Goal: Information Seeking & Learning: Learn about a topic

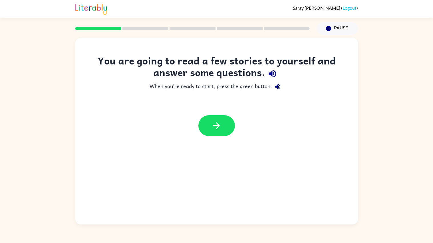
click at [273, 74] on icon "button" at bounding box center [273, 74] width 10 height 10
click at [212, 122] on icon "button" at bounding box center [217, 126] width 10 height 10
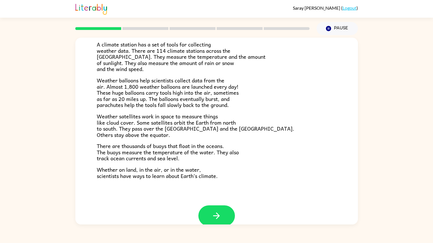
scroll to position [135, 0]
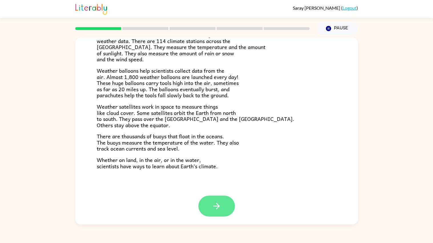
click at [211, 215] on button "button" at bounding box center [217, 206] width 37 height 21
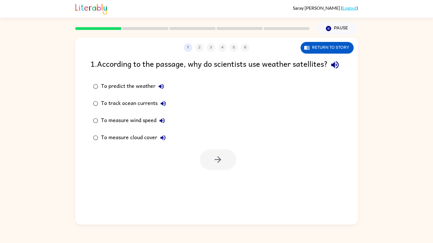
scroll to position [0, 0]
click at [331, 69] on icon "button" at bounding box center [334, 64] width 7 height 7
click at [161, 89] on icon "button" at bounding box center [161, 86] width 5 height 5
click at [163, 107] on icon "button" at bounding box center [163, 103] width 7 height 7
click at [163, 124] on icon "button" at bounding box center [162, 120] width 7 height 7
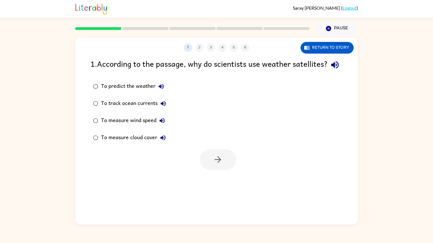
click at [161, 141] on icon "button" at bounding box center [163, 138] width 7 height 7
click at [213, 165] on icon "button" at bounding box center [218, 160] width 10 height 10
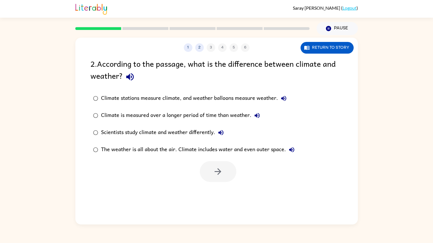
click at [127, 79] on icon "button" at bounding box center [130, 77] width 10 height 10
click at [127, 72] on icon "button" at bounding box center [130, 77] width 10 height 10
click at [282, 97] on icon "button" at bounding box center [283, 98] width 7 height 7
click at [261, 116] on button "Climate is measured over a longer period of time than weather." at bounding box center [257, 115] width 11 height 11
click at [222, 138] on button "Scientists study climate and weather differently." at bounding box center [220, 132] width 11 height 11
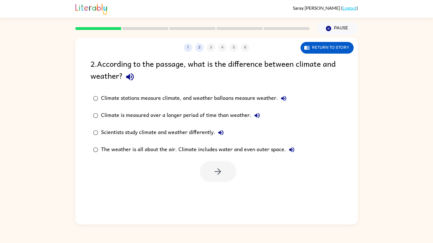
click at [291, 152] on icon "button" at bounding box center [291, 150] width 7 height 7
click at [223, 133] on icon "button" at bounding box center [221, 132] width 5 height 5
click at [185, 131] on div "Scientists study climate and weather differently." at bounding box center [164, 132] width 126 height 11
click at [211, 173] on button "button" at bounding box center [218, 171] width 37 height 21
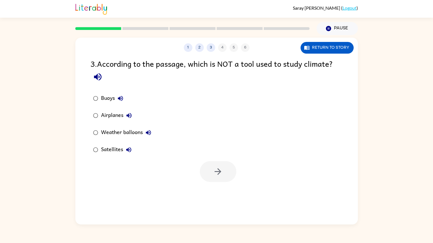
click at [97, 77] on icon "button" at bounding box center [97, 76] width 7 height 7
click at [127, 116] on icon "button" at bounding box center [129, 115] width 5 height 5
click at [150, 133] on icon "button" at bounding box center [148, 132] width 5 height 5
click at [126, 149] on icon "button" at bounding box center [128, 149] width 5 height 5
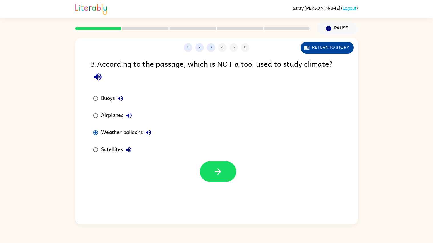
click at [334, 47] on button "Return to story" at bounding box center [327, 48] width 53 height 12
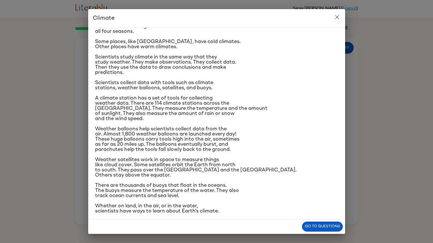
scroll to position [22, 0]
click at [231, 124] on div "Climate is the average of the weather conditions over all four seasons. Some pl…" at bounding box center [216, 112] width 243 height 204
click at [336, 15] on icon "close" at bounding box center [337, 17] width 7 height 7
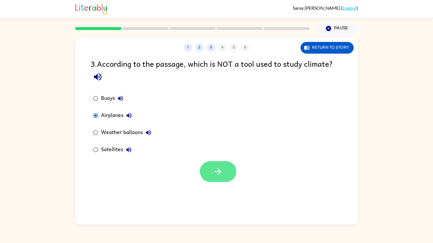
click at [205, 175] on button "button" at bounding box center [218, 171] width 37 height 21
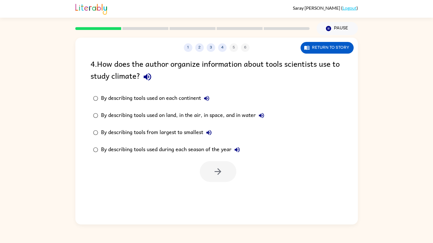
click at [144, 77] on icon "button" at bounding box center [147, 76] width 7 height 7
click at [206, 95] on icon "button" at bounding box center [206, 98] width 7 height 7
click at [259, 113] on icon "button" at bounding box center [261, 115] width 7 height 7
click at [158, 116] on div "By describing tools used on land, in the air, in space, and in water" at bounding box center [184, 115] width 166 height 11
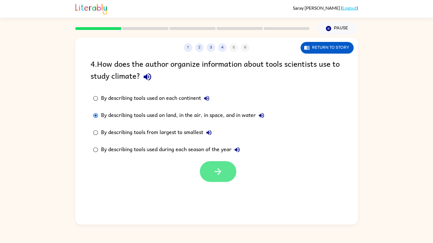
click at [212, 164] on button "button" at bounding box center [218, 171] width 37 height 21
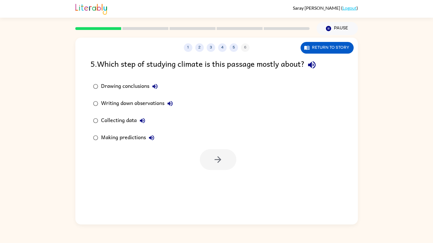
click at [312, 63] on icon "button" at bounding box center [312, 65] width 10 height 10
click at [155, 85] on icon "button" at bounding box center [155, 86] width 7 height 7
click at [171, 103] on icon "button" at bounding box center [170, 103] width 5 height 5
click at [141, 119] on icon "button" at bounding box center [142, 120] width 7 height 7
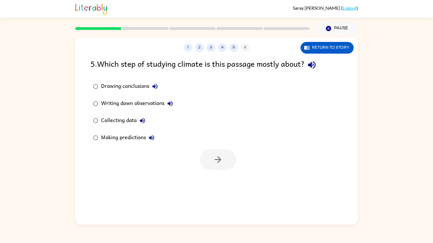
click at [153, 138] on icon "button" at bounding box center [151, 138] width 7 height 7
click at [140, 102] on div "Writing down observations" at bounding box center [138, 103] width 75 height 11
click at [121, 122] on div "Collecting data" at bounding box center [124, 120] width 47 height 11
click at [137, 100] on div "Writing down observations" at bounding box center [138, 103] width 75 height 11
click at [209, 157] on button "button" at bounding box center [218, 159] width 37 height 21
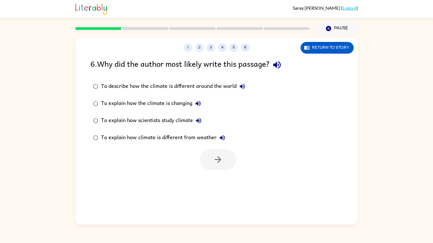
click at [218, 154] on div at bounding box center [218, 159] width 37 height 21
click at [281, 63] on icon "button" at bounding box center [277, 65] width 10 height 10
click at [241, 86] on icon "button" at bounding box center [242, 86] width 5 height 5
click at [197, 103] on icon "button" at bounding box center [198, 103] width 5 height 5
click at [199, 119] on icon "button" at bounding box center [198, 120] width 7 height 7
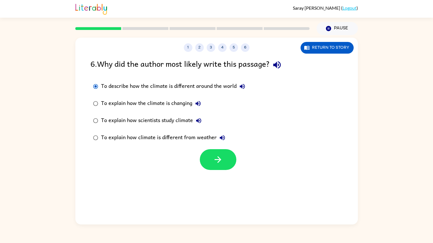
click at [141, 121] on div "To explain how scientists study climate" at bounding box center [152, 120] width 103 height 11
click at [223, 136] on icon "button" at bounding box center [222, 138] width 7 height 7
click at [116, 137] on div "To explain how climate is different from weather" at bounding box center [164, 137] width 127 height 11
click at [213, 155] on button "button" at bounding box center [218, 159] width 37 height 21
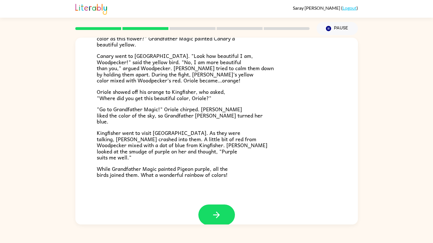
scroll to position [123, 0]
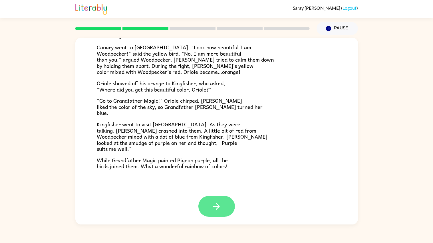
click at [213, 211] on icon "button" at bounding box center [217, 207] width 10 height 10
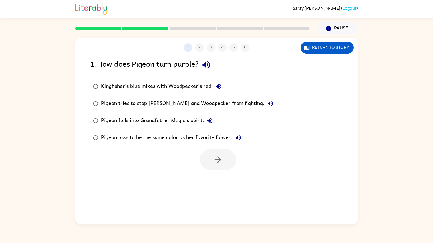
click at [210, 67] on icon "button" at bounding box center [206, 64] width 7 height 7
click at [318, 47] on button "Return to story" at bounding box center [327, 48] width 53 height 12
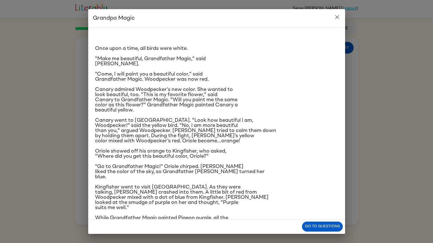
scroll to position [14, 0]
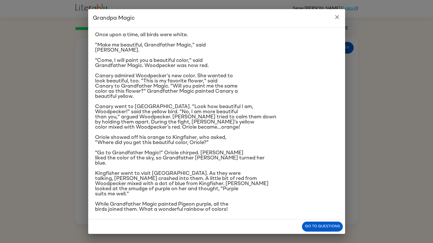
click at [341, 68] on div "Once upon a time, all birds were white. "Make me beautiful, Grandfather Magic,"…" at bounding box center [216, 123] width 257 height 192
click at [354, 67] on div "Grandpa Magic Once upon a time, all birds were white. "Make me beautiful, Grand…" at bounding box center [216, 121] width 433 height 243
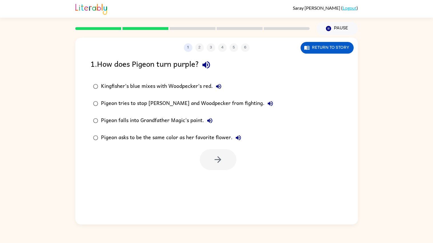
click at [219, 87] on icon "button" at bounding box center [218, 86] width 5 height 5
click at [267, 102] on icon "button" at bounding box center [270, 103] width 7 height 7
click at [208, 118] on icon "button" at bounding box center [210, 120] width 7 height 7
click at [238, 138] on icon "button" at bounding box center [238, 138] width 7 height 7
click at [217, 164] on icon "button" at bounding box center [218, 160] width 10 height 10
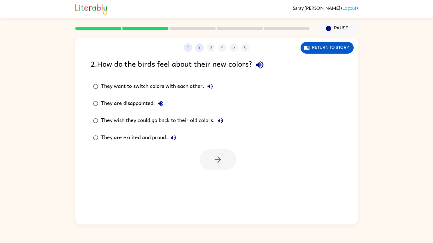
click at [262, 62] on icon "button" at bounding box center [260, 65] width 10 height 10
click at [209, 86] on icon "button" at bounding box center [210, 86] width 5 height 5
click at [162, 103] on icon "button" at bounding box center [160, 103] width 5 height 5
click at [159, 104] on icon "button" at bounding box center [160, 103] width 5 height 5
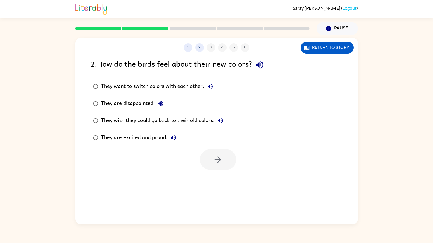
click at [220, 118] on icon "button" at bounding box center [220, 120] width 7 height 7
click at [173, 138] on icon "button" at bounding box center [173, 137] width 5 height 5
click at [217, 163] on icon "button" at bounding box center [218, 160] width 10 height 10
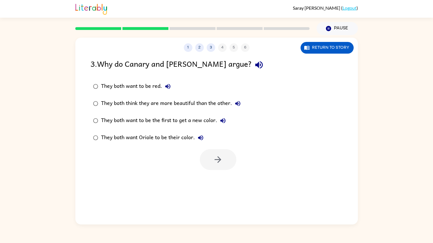
click at [255, 64] on icon "button" at bounding box center [258, 64] width 7 height 7
click at [237, 104] on icon "button" at bounding box center [237, 103] width 5 height 5
click at [158, 107] on div "They both think they are more beautiful than the other." at bounding box center [172, 103] width 143 height 11
click at [219, 148] on div at bounding box center [216, 159] width 283 height 24
click at [217, 151] on button "button" at bounding box center [218, 159] width 37 height 21
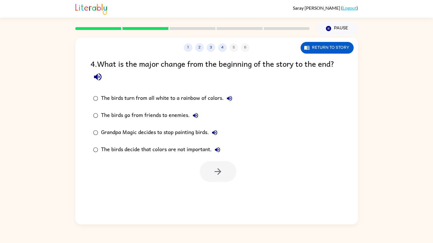
click at [92, 78] on button "button" at bounding box center [98, 77] width 15 height 15
click at [230, 99] on icon "button" at bounding box center [229, 98] width 5 height 5
click at [198, 116] on icon "button" at bounding box center [195, 115] width 7 height 7
click at [217, 133] on icon "button" at bounding box center [214, 132] width 7 height 7
click at [217, 149] on icon "button" at bounding box center [217, 149] width 5 height 5
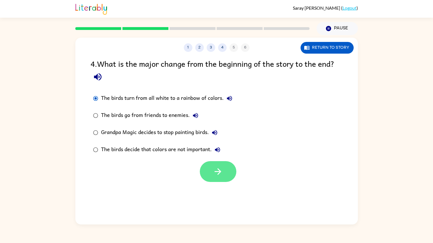
click at [213, 172] on icon "button" at bounding box center [218, 172] width 10 height 10
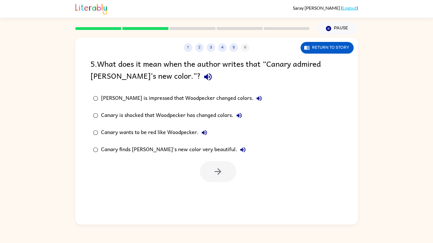
click at [203, 73] on icon "button" at bounding box center [208, 77] width 10 height 10
click at [256, 98] on icon "button" at bounding box center [259, 98] width 7 height 7
click at [240, 116] on icon "button" at bounding box center [239, 115] width 5 height 5
click at [203, 133] on icon "button" at bounding box center [204, 132] width 5 height 5
click at [240, 149] on icon "button" at bounding box center [242, 149] width 5 height 5
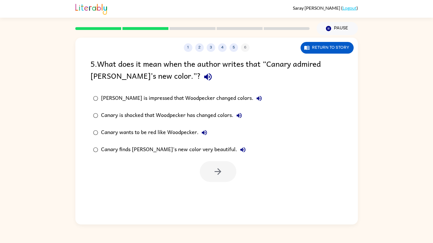
click at [192, 146] on div "Canary finds [PERSON_NAME]'s new color very beautiful." at bounding box center [175, 149] width 148 height 11
click at [219, 176] on icon "button" at bounding box center [218, 172] width 10 height 10
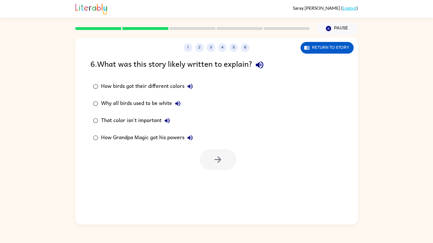
click at [258, 63] on icon "button" at bounding box center [260, 65] width 10 height 10
click at [187, 85] on icon "button" at bounding box center [190, 86] width 7 height 7
click at [177, 103] on icon "button" at bounding box center [177, 103] width 5 height 5
click at [167, 122] on icon "button" at bounding box center [167, 120] width 7 height 7
click at [189, 140] on icon "button" at bounding box center [190, 138] width 7 height 7
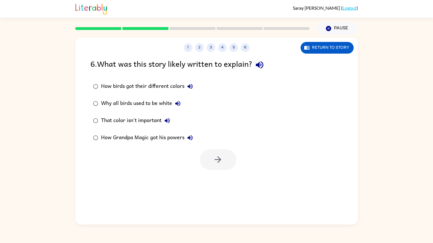
click at [119, 83] on div "How birds got their different colors" at bounding box center [148, 86] width 95 height 11
click at [225, 158] on button "button" at bounding box center [218, 159] width 37 height 21
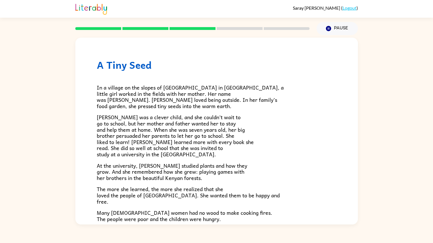
click at [203, 97] on span "In a village on the slopes of [GEOGRAPHIC_DATA] in [GEOGRAPHIC_DATA], a little …" at bounding box center [190, 96] width 187 height 27
click at [267, 139] on p "[PERSON_NAME] was a clever child, and she couldn’t wait to go to school, but he…" at bounding box center [217, 135] width 240 height 43
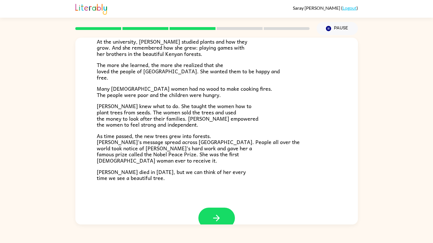
scroll to position [136, 0]
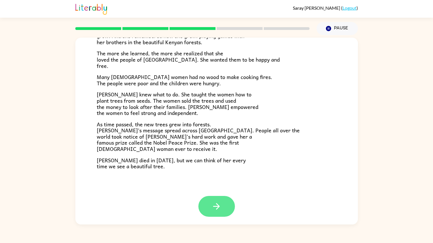
click at [223, 201] on button "button" at bounding box center [217, 206] width 37 height 21
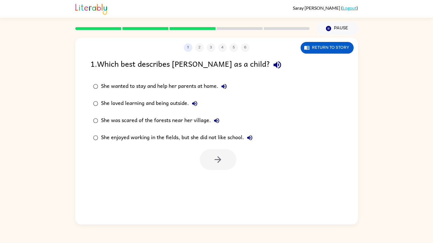
scroll to position [0, 0]
click at [272, 66] on icon "button" at bounding box center [277, 65] width 10 height 10
click at [222, 87] on icon "button" at bounding box center [224, 86] width 5 height 5
click at [195, 100] on icon "button" at bounding box center [194, 103] width 7 height 7
click at [217, 118] on icon "button" at bounding box center [216, 120] width 7 height 7
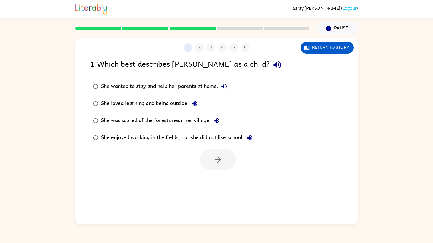
click at [182, 105] on div "She loved learning and being outside." at bounding box center [150, 103] width 99 height 11
click at [253, 139] on icon "button" at bounding box center [249, 138] width 7 height 7
click at [212, 162] on button "button" at bounding box center [218, 159] width 37 height 21
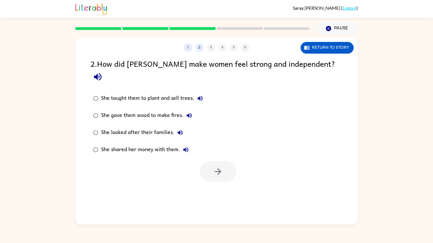
click at [103, 72] on icon "button" at bounding box center [98, 77] width 10 height 10
click at [201, 96] on icon "button" at bounding box center [200, 98] width 5 height 5
click at [187, 112] on icon "button" at bounding box center [189, 115] width 7 height 7
click at [178, 130] on icon "button" at bounding box center [180, 132] width 5 height 5
click at [186, 147] on icon "button" at bounding box center [186, 150] width 7 height 7
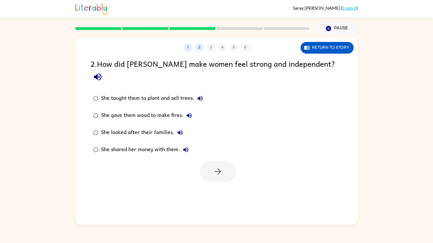
click at [133, 93] on div "She taught them to plant and sell trees." at bounding box center [153, 98] width 105 height 11
click at [227, 161] on button "button" at bounding box center [218, 171] width 37 height 21
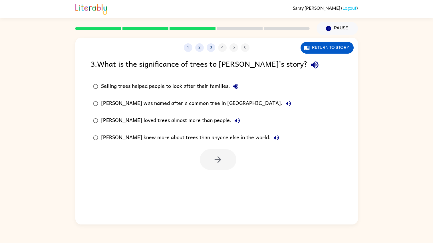
click at [311, 65] on icon "button" at bounding box center [314, 64] width 7 height 7
click at [235, 88] on icon "button" at bounding box center [235, 86] width 5 height 5
click at [217, 86] on div "Selling trees helped people to look after their families." at bounding box center [171, 86] width 141 height 11
click at [286, 101] on icon "button" at bounding box center [288, 103] width 5 height 5
click at [235, 121] on icon "button" at bounding box center [237, 120] width 5 height 5
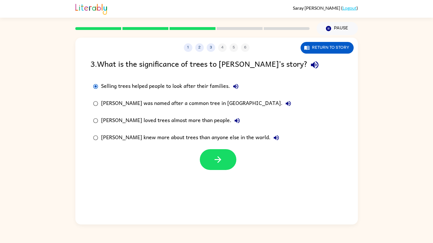
click at [274, 136] on icon "button" at bounding box center [276, 137] width 5 height 5
click at [232, 158] on button "button" at bounding box center [218, 159] width 37 height 21
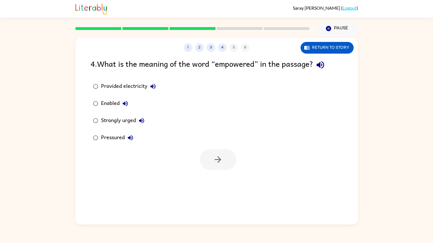
click at [321, 62] on icon "button" at bounding box center [321, 65] width 10 height 10
click at [151, 86] on icon "button" at bounding box center [153, 86] width 5 height 5
click at [127, 100] on icon "button" at bounding box center [125, 103] width 7 height 7
click at [142, 119] on icon "button" at bounding box center [141, 120] width 7 height 7
click at [129, 120] on div "Strongly urged" at bounding box center [124, 120] width 46 height 11
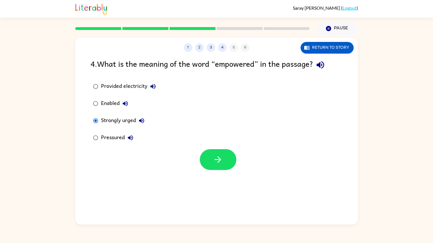
click at [128, 141] on icon "button" at bounding box center [130, 138] width 7 height 7
click at [207, 165] on button "button" at bounding box center [218, 159] width 37 height 21
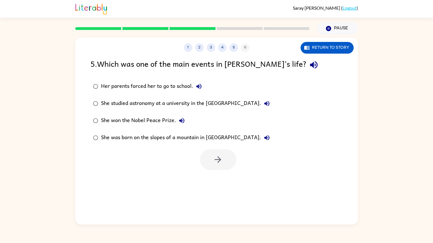
click at [309, 67] on icon "button" at bounding box center [314, 65] width 10 height 10
click at [199, 85] on icon "button" at bounding box center [199, 86] width 5 height 5
click at [270, 105] on icon "button" at bounding box center [266, 103] width 5 height 5
click at [182, 105] on div "She studied astronomy at a university in the [GEOGRAPHIC_DATA]." at bounding box center [187, 103] width 172 height 11
click at [180, 120] on icon "button" at bounding box center [181, 120] width 5 height 5
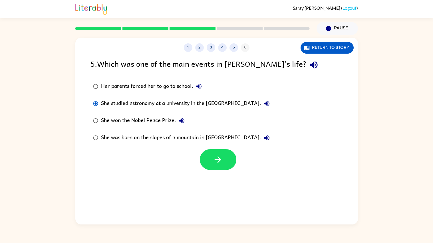
click at [264, 135] on icon "button" at bounding box center [267, 138] width 7 height 7
click at [223, 156] on button "button" at bounding box center [218, 159] width 37 height 21
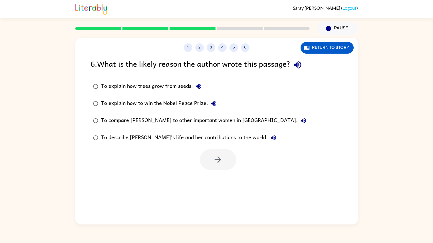
click at [298, 67] on icon "button" at bounding box center [298, 65] width 10 height 10
click at [199, 88] on icon "button" at bounding box center [198, 86] width 7 height 7
click at [208, 98] on label "To explain how to win the Nobel Peace Prize." at bounding box center [199, 103] width 225 height 17
click at [211, 104] on icon "button" at bounding box center [213, 103] width 5 height 5
click at [196, 101] on div "To explain how to win the Nobel Peace Prize." at bounding box center [160, 103] width 119 height 11
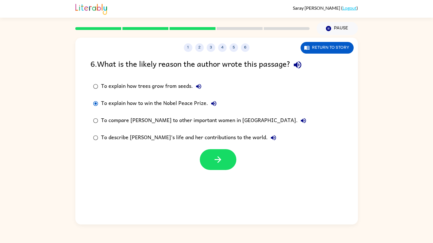
click at [187, 105] on div "To explain how to win the Nobel Peace Prize." at bounding box center [160, 103] width 119 height 11
click at [301, 121] on icon "button" at bounding box center [303, 120] width 5 height 5
click at [229, 120] on div "To compare [PERSON_NAME] to other important women in [GEOGRAPHIC_DATA]." at bounding box center [205, 120] width 208 height 11
click at [271, 138] on icon "button" at bounding box center [273, 137] width 5 height 5
click at [237, 135] on div "To describe [PERSON_NAME]’s life and her contributions to the world." at bounding box center [190, 137] width 178 height 11
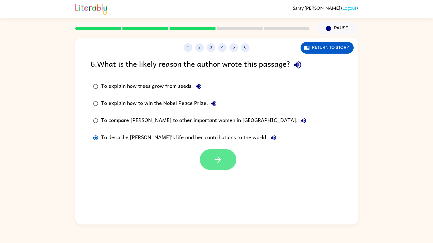
click at [222, 154] on button "button" at bounding box center [218, 159] width 37 height 21
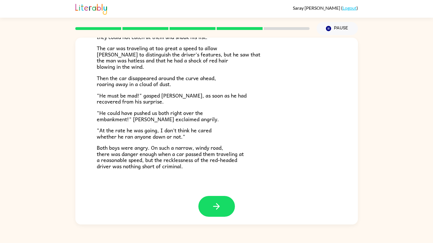
scroll to position [133, 0]
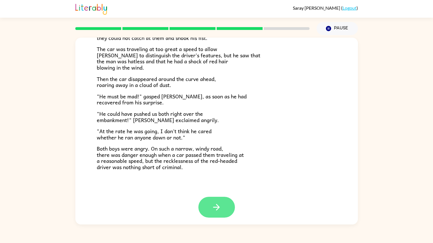
click at [215, 207] on icon "button" at bounding box center [216, 207] width 7 height 7
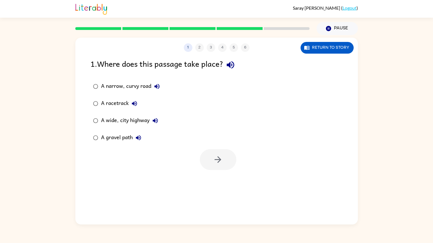
scroll to position [0, 0]
click at [232, 68] on icon "button" at bounding box center [230, 64] width 7 height 7
click at [153, 85] on button "A narrow, curvy road" at bounding box center [156, 86] width 11 height 11
click at [135, 101] on icon "button" at bounding box center [134, 103] width 5 height 5
click at [133, 104] on icon "button" at bounding box center [134, 103] width 5 height 5
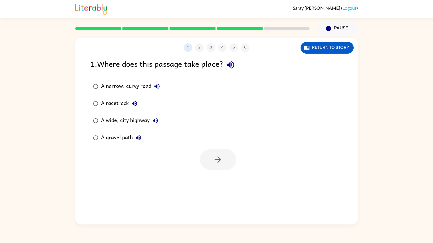
click at [133, 104] on icon "button" at bounding box center [134, 103] width 5 height 5
click at [155, 119] on icon "button" at bounding box center [155, 120] width 7 height 7
click at [136, 138] on icon "button" at bounding box center [138, 137] width 5 height 5
click at [137, 89] on div "A narrow, curvy road" at bounding box center [132, 86] width 62 height 11
click at [202, 159] on button "button" at bounding box center [218, 159] width 37 height 21
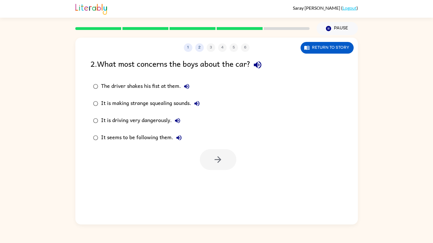
click at [256, 63] on icon "button" at bounding box center [258, 65] width 10 height 10
click at [187, 87] on icon "button" at bounding box center [186, 86] width 5 height 5
click at [199, 102] on icon "button" at bounding box center [197, 103] width 5 height 5
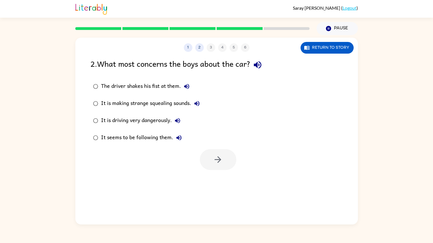
click at [176, 124] on icon "button" at bounding box center [177, 120] width 7 height 7
click at [174, 137] on button "It seems to be following them." at bounding box center [178, 137] width 11 height 11
click at [157, 120] on div "It is driving very dangerously." at bounding box center [142, 120] width 82 height 11
click at [218, 156] on icon "button" at bounding box center [218, 160] width 10 height 10
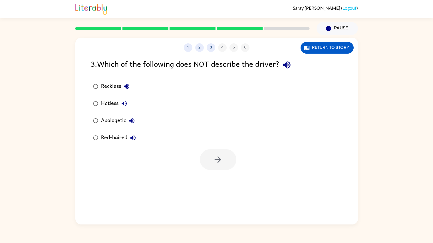
click at [287, 65] on icon "button" at bounding box center [286, 64] width 7 height 7
click at [126, 84] on icon "button" at bounding box center [126, 86] width 7 height 7
click at [133, 120] on icon "button" at bounding box center [132, 120] width 7 height 7
click at [223, 157] on div at bounding box center [218, 159] width 37 height 21
click at [119, 121] on div "Apologetic" at bounding box center [119, 120] width 37 height 11
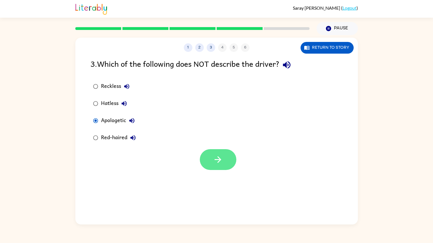
click at [209, 166] on button "button" at bounding box center [218, 159] width 37 height 21
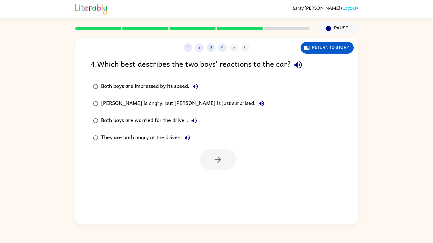
click at [298, 61] on icon "button" at bounding box center [298, 65] width 10 height 10
click at [198, 85] on icon "button" at bounding box center [195, 86] width 7 height 7
click at [258, 101] on icon "button" at bounding box center [261, 103] width 7 height 7
click at [192, 118] on icon "button" at bounding box center [194, 120] width 7 height 7
click at [187, 136] on icon "button" at bounding box center [187, 138] width 7 height 7
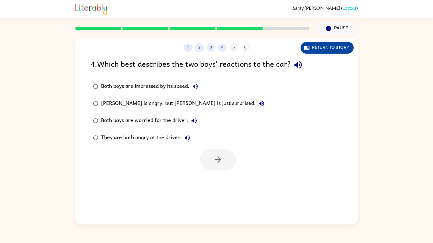
click at [314, 46] on button "Return to story" at bounding box center [327, 48] width 53 height 12
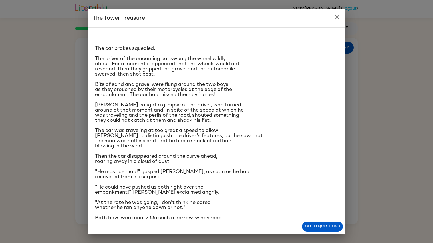
scroll to position [24, 0]
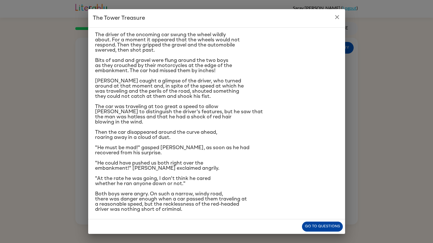
click at [314, 223] on button "Go to questions" at bounding box center [322, 227] width 41 height 10
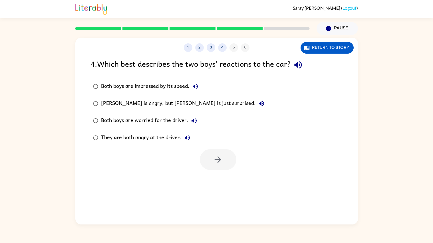
click at [167, 102] on div "[PERSON_NAME] is angry, but [PERSON_NAME] is just surprised." at bounding box center [184, 103] width 166 height 11
click at [152, 136] on div "They are both angry at the driver." at bounding box center [147, 137] width 92 height 11
click at [209, 159] on button "button" at bounding box center [218, 159] width 37 height 21
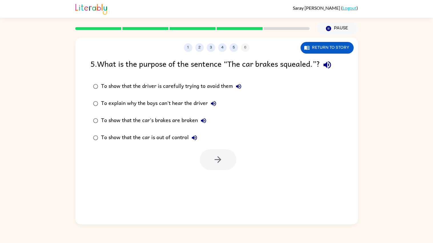
click at [329, 67] on icon "button" at bounding box center [327, 65] width 10 height 10
click at [300, 82] on div "To show that the driver is carefully trying to avoid them To explain why the bo…" at bounding box center [225, 112] width 268 height 69
click at [241, 84] on icon "button" at bounding box center [238, 86] width 7 height 7
click at [213, 103] on icon "button" at bounding box center [213, 103] width 5 height 5
click at [201, 123] on icon "button" at bounding box center [203, 120] width 7 height 7
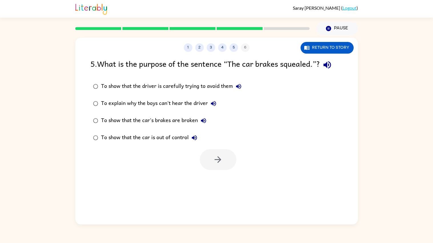
click at [197, 138] on icon "button" at bounding box center [194, 138] width 7 height 7
click at [185, 136] on div "To show that the car is out of control" at bounding box center [150, 137] width 99 height 11
click at [218, 159] on icon "button" at bounding box center [218, 160] width 7 height 7
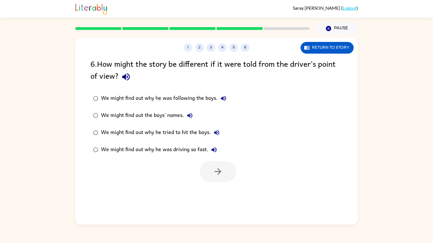
click at [125, 79] on icon "button" at bounding box center [125, 76] width 7 height 7
click at [223, 98] on icon "button" at bounding box center [223, 98] width 5 height 5
click at [189, 116] on icon "button" at bounding box center [189, 115] width 5 height 5
click at [216, 129] on icon "button" at bounding box center [216, 132] width 7 height 7
click at [215, 147] on icon "button" at bounding box center [214, 150] width 7 height 7
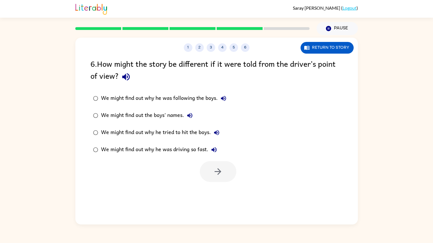
click at [198, 149] on div "We might find out why he was driving so fast." at bounding box center [160, 149] width 119 height 11
click at [211, 167] on button "button" at bounding box center [218, 171] width 37 height 21
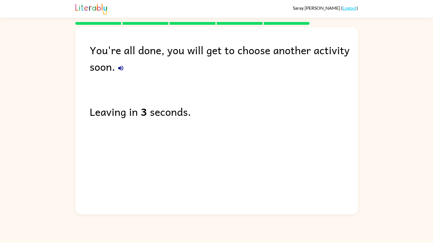
click at [121, 67] on icon "button" at bounding box center [120, 68] width 5 height 5
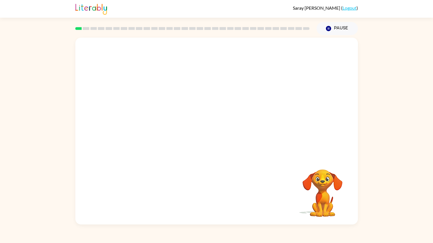
click at [133, 126] on video "Your browser must support playing .mp4 files to use Literably. Please try using…" at bounding box center [216, 98] width 283 height 120
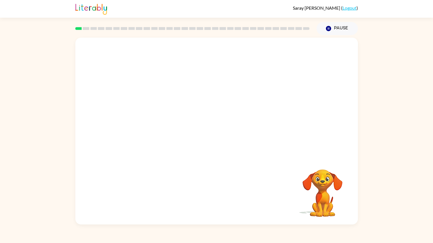
click at [133, 126] on video "Your browser must support playing .mp4 files to use Literably. Please try using…" at bounding box center [216, 98] width 283 height 120
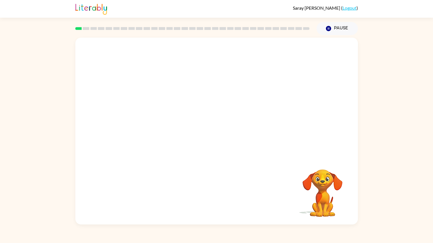
click at [133, 126] on video "Your browser must support playing .mp4 files to use Literably. Please try using…" at bounding box center [216, 98] width 283 height 120
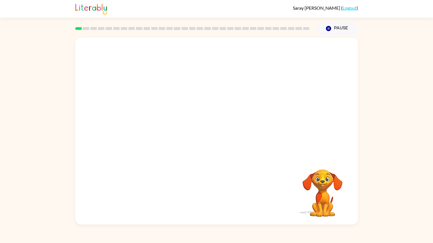
click at [133, 126] on video "Your browser must support playing .mp4 files to use Literably. Please try using…" at bounding box center [216, 98] width 283 height 120
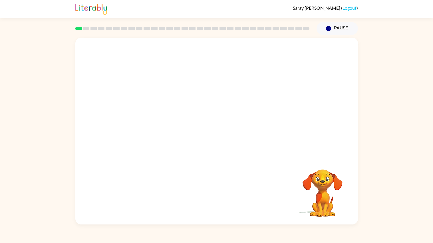
click at [133, 126] on video "Your browser must support playing .mp4 files to use Literably. Please try using…" at bounding box center [216, 98] width 283 height 120
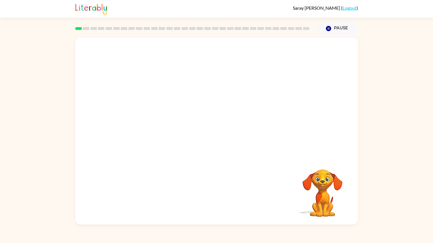
click at [133, 126] on video "Your browser must support playing .mp4 files to use Literably. Please try using…" at bounding box center [216, 98] width 283 height 120
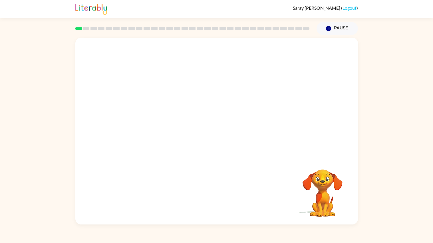
click at [133, 126] on video "Your browser must support playing .mp4 files to use Literably. Please try using…" at bounding box center [216, 98] width 283 height 120
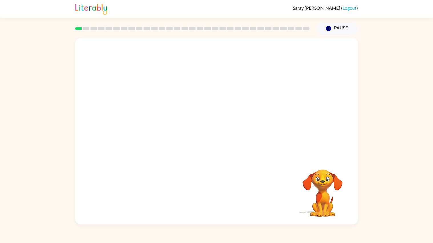
click at [133, 126] on video "Your browser must support playing .mp4 files to use Literably. Please try using…" at bounding box center [216, 98] width 283 height 120
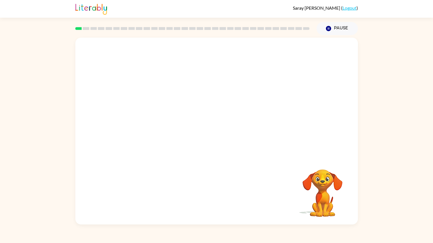
click at [133, 126] on video "Your browser must support playing .mp4 files to use Literably. Please try using…" at bounding box center [216, 98] width 283 height 120
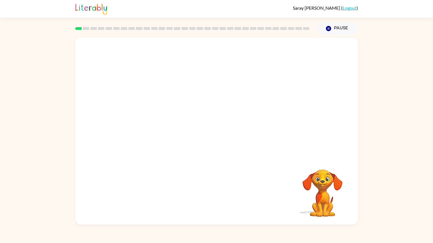
click at [133, 126] on video "Your browser must support playing .mp4 files to use Literably. Please try using…" at bounding box center [216, 98] width 283 height 120
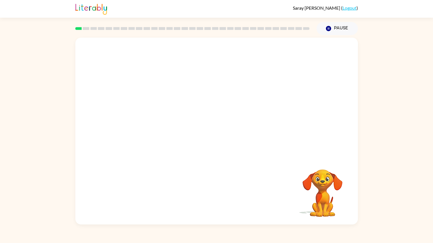
click at [133, 126] on video "Your browser must support playing .mp4 files to use Literably. Please try using…" at bounding box center [216, 98] width 283 height 120
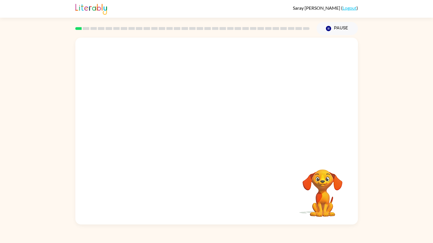
click at [133, 126] on video "Your browser must support playing .mp4 files to use Literably. Please try using…" at bounding box center [216, 98] width 283 height 120
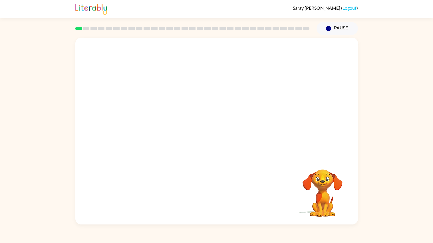
click at [133, 126] on video "Your browser must support playing .mp4 files to use Literably. Please try using…" at bounding box center [216, 98] width 283 height 120
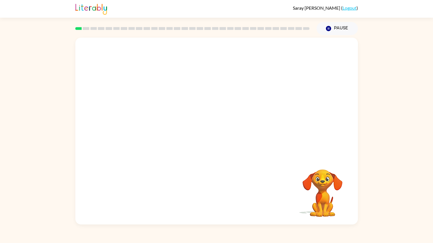
click at [133, 126] on video "Your browser must support playing .mp4 files to use Literably. Please try using…" at bounding box center [216, 98] width 283 height 120
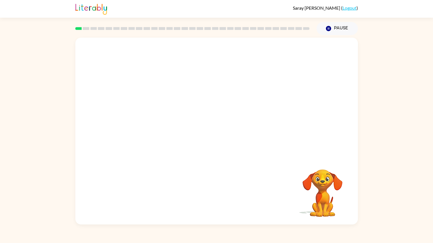
click at [133, 126] on video "Your browser must support playing .mp4 files to use Literably. Please try using…" at bounding box center [216, 98] width 283 height 120
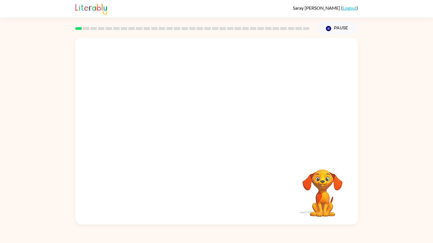
click at [133, 126] on video "Your browser must support playing .mp4 files to use Literably. Please try using…" at bounding box center [216, 98] width 283 height 120
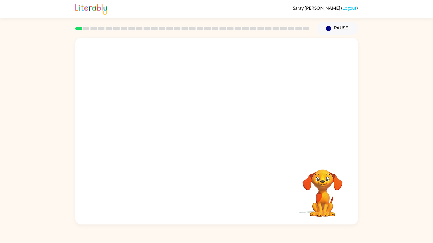
click at [133, 126] on video "Your browser must support playing .mp4 files to use Literably. Please try using…" at bounding box center [216, 98] width 283 height 120
click at [133, 126] on div at bounding box center [216, 131] width 283 height 187
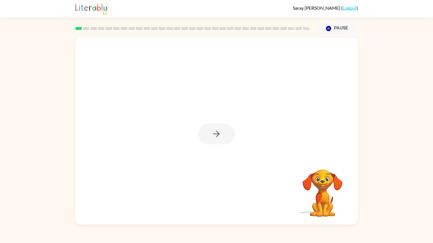
click at [133, 126] on div at bounding box center [216, 131] width 283 height 187
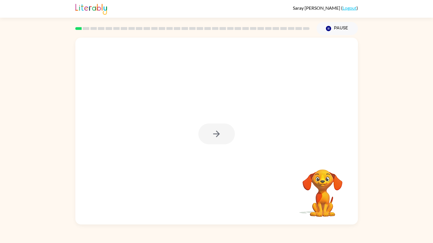
click at [133, 126] on div at bounding box center [216, 131] width 283 height 187
click at [210, 135] on button "button" at bounding box center [217, 134] width 37 height 21
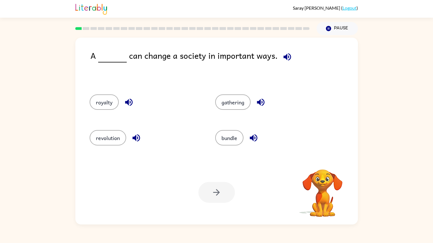
click at [284, 55] on icon "button" at bounding box center [287, 56] width 7 height 7
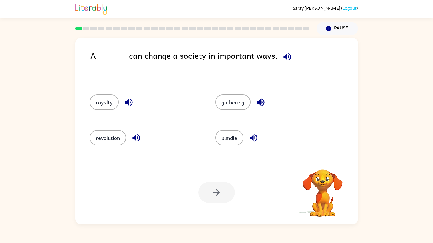
click at [284, 55] on icon "button" at bounding box center [287, 56] width 7 height 7
click at [131, 101] on icon "button" at bounding box center [128, 102] width 7 height 7
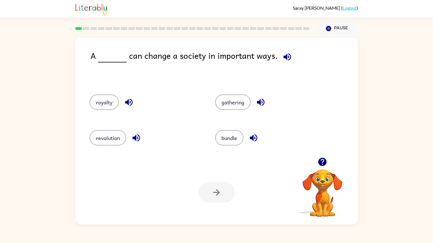
click at [143, 137] on button "button" at bounding box center [136, 138] width 15 height 15
click at [257, 101] on icon "button" at bounding box center [261, 102] width 10 height 10
click at [256, 138] on icon "button" at bounding box center [253, 138] width 7 height 7
click at [284, 55] on icon "button" at bounding box center [287, 57] width 10 height 10
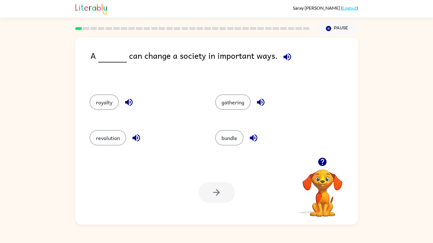
click at [124, 102] on icon "button" at bounding box center [129, 102] width 10 height 10
click at [135, 139] on icon "button" at bounding box center [136, 138] width 7 height 7
click at [107, 139] on button "revolution" at bounding box center [108, 137] width 37 height 15
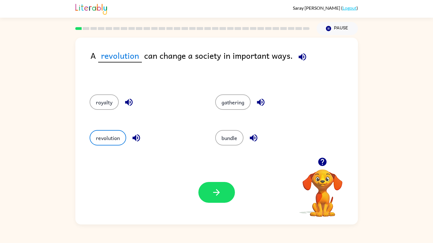
click at [299, 59] on icon "button" at bounding box center [302, 56] width 7 height 7
click at [213, 196] on icon "button" at bounding box center [217, 193] width 10 height 10
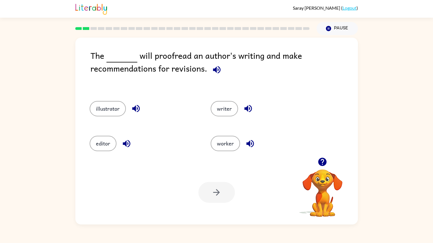
click at [221, 69] on icon "button" at bounding box center [217, 70] width 10 height 10
click at [217, 65] on icon "button" at bounding box center [217, 70] width 10 height 10
click at [139, 108] on icon "button" at bounding box center [136, 109] width 10 height 10
click at [126, 142] on icon "button" at bounding box center [127, 144] width 10 height 10
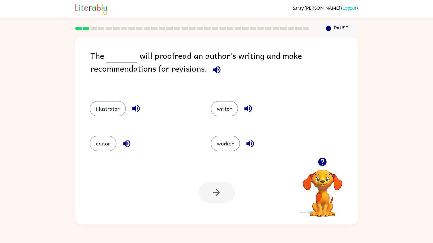
click at [246, 107] on icon "button" at bounding box center [247, 108] width 7 height 7
click at [245, 147] on icon "button" at bounding box center [250, 144] width 10 height 10
click at [229, 143] on button "worker" at bounding box center [225, 143] width 29 height 15
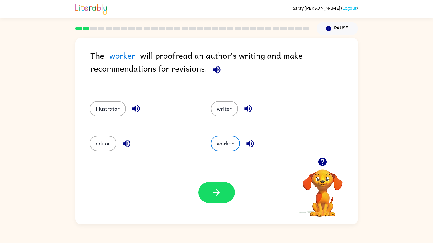
click at [218, 66] on icon "button" at bounding box center [217, 70] width 10 height 10
click at [218, 70] on icon "button" at bounding box center [217, 70] width 10 height 10
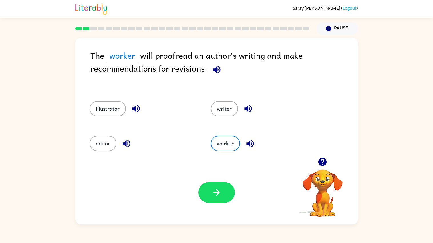
click at [218, 70] on icon "button" at bounding box center [217, 70] width 10 height 10
click at [97, 148] on button "editor" at bounding box center [103, 143] width 27 height 15
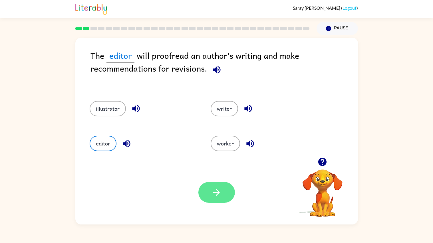
click at [217, 187] on button "button" at bounding box center [217, 192] width 37 height 21
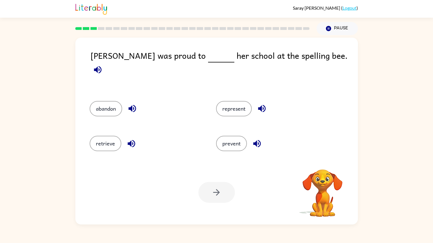
click at [103, 65] on icon "button" at bounding box center [98, 70] width 10 height 10
click at [136, 137] on button "button" at bounding box center [131, 144] width 15 height 15
click at [136, 104] on icon "button" at bounding box center [132, 109] width 10 height 10
click at [258, 105] on icon "button" at bounding box center [261, 108] width 7 height 7
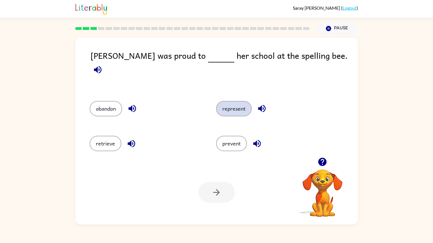
click at [227, 106] on button "represent" at bounding box center [234, 108] width 36 height 15
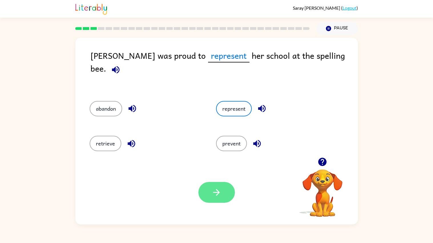
click at [217, 185] on button "button" at bounding box center [217, 192] width 37 height 21
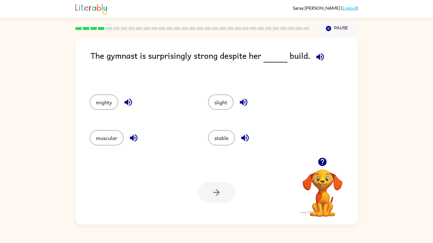
click at [322, 178] on video "Your browser must support playing .mp4 files to use Literably. Please try using…" at bounding box center [322, 189] width 57 height 57
click at [322, 156] on button "button" at bounding box center [322, 162] width 15 height 15
click at [328, 31] on icon "Pause" at bounding box center [329, 28] width 6 height 6
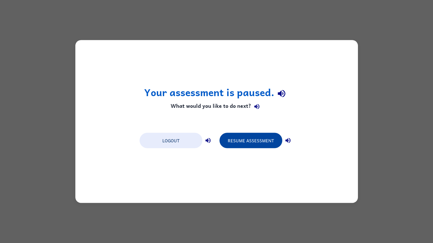
click at [243, 144] on button "Resume Assessment" at bounding box center [251, 140] width 63 height 15
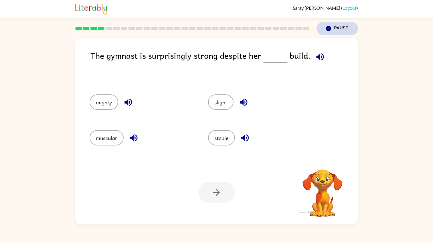
click at [330, 33] on button "Pause Pause" at bounding box center [337, 28] width 41 height 13
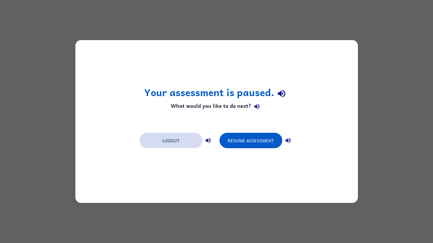
click at [180, 146] on button "Logout" at bounding box center [171, 140] width 63 height 15
